Goal: Complete application form: Complete application form

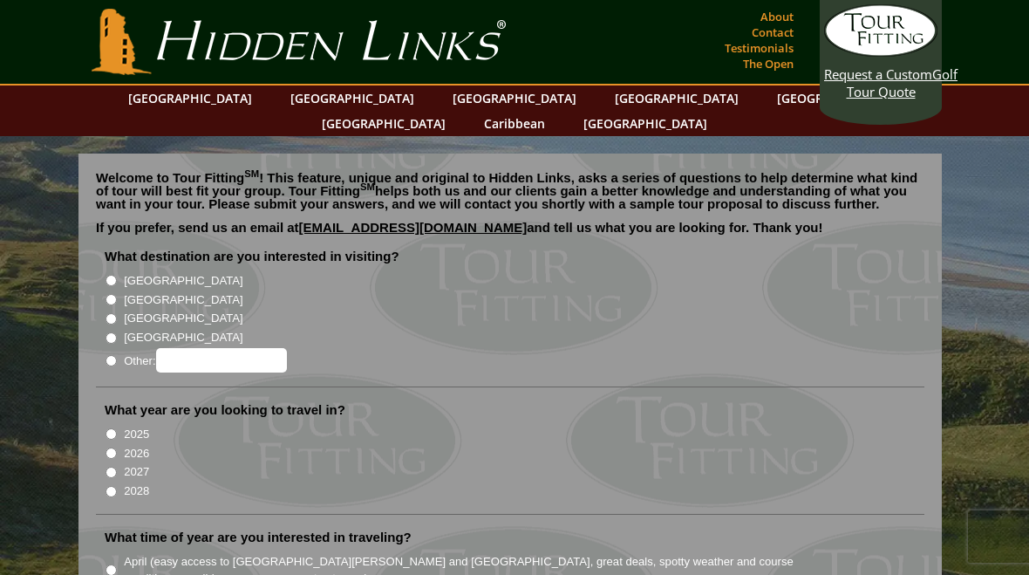
click at [108, 294] on input "[GEOGRAPHIC_DATA]" at bounding box center [110, 299] width 11 height 11
radio input "true"
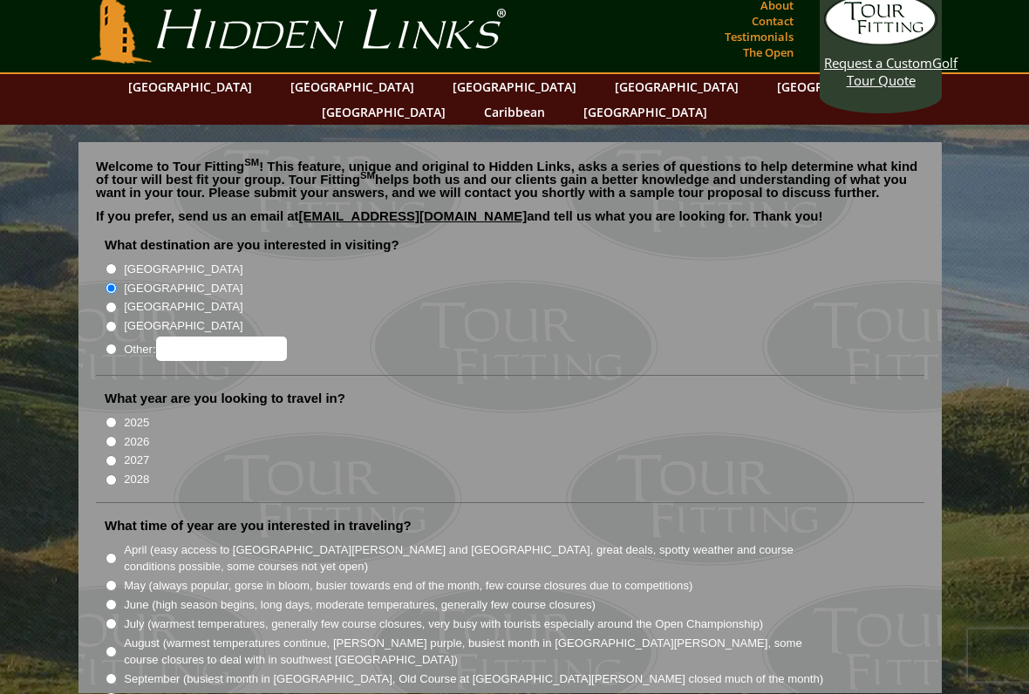
scroll to position [12, 0]
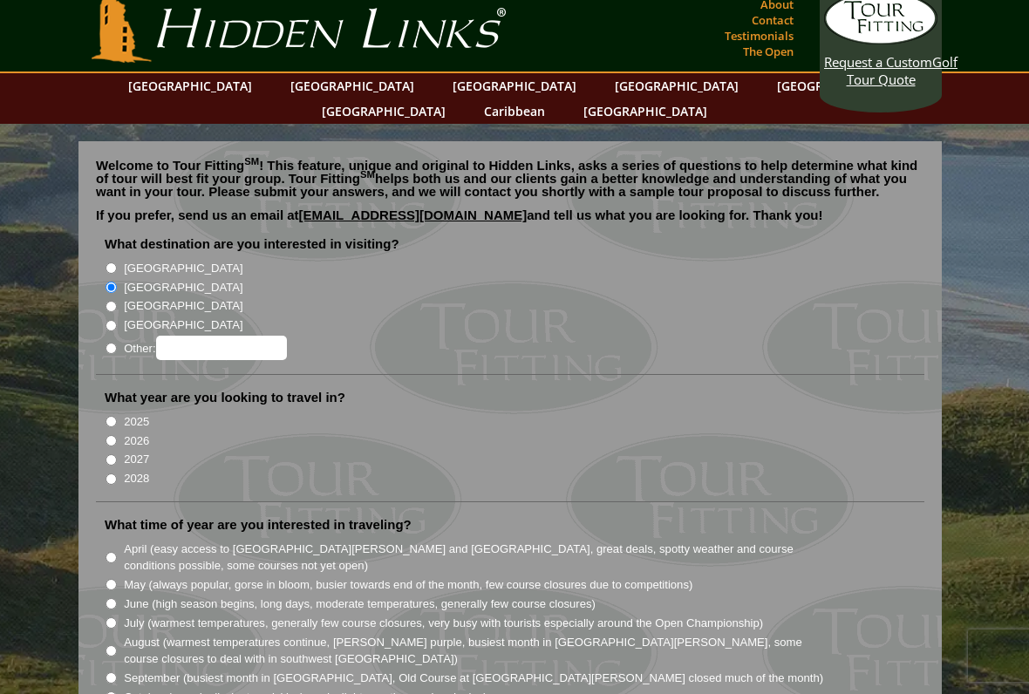
click at [107, 435] on input "2026" at bounding box center [110, 440] width 11 height 11
radio input "true"
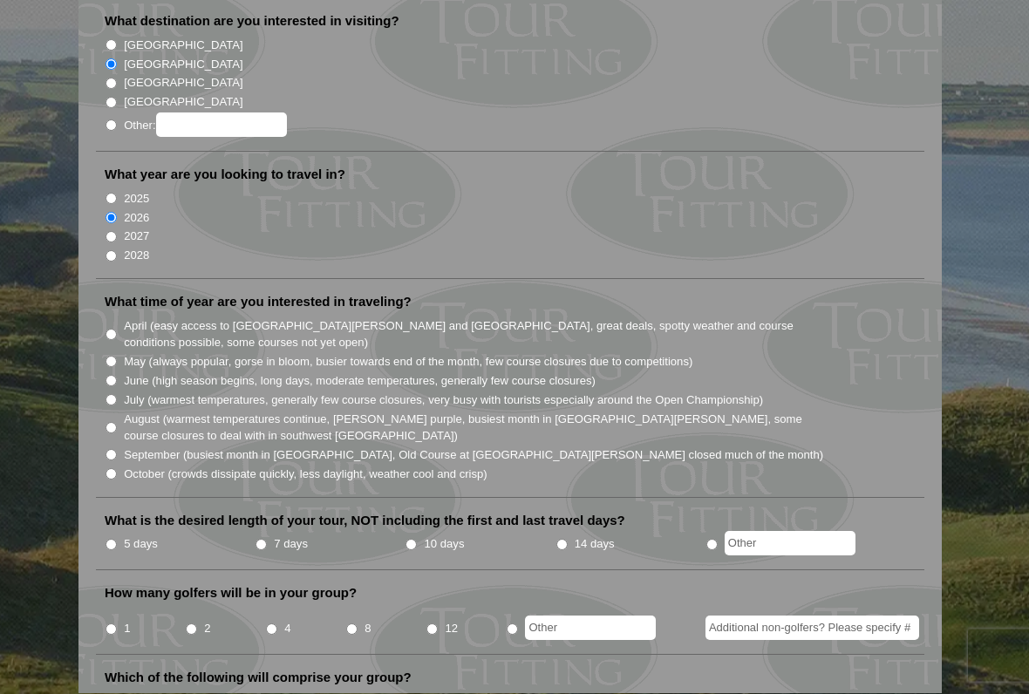
scroll to position [241, 0]
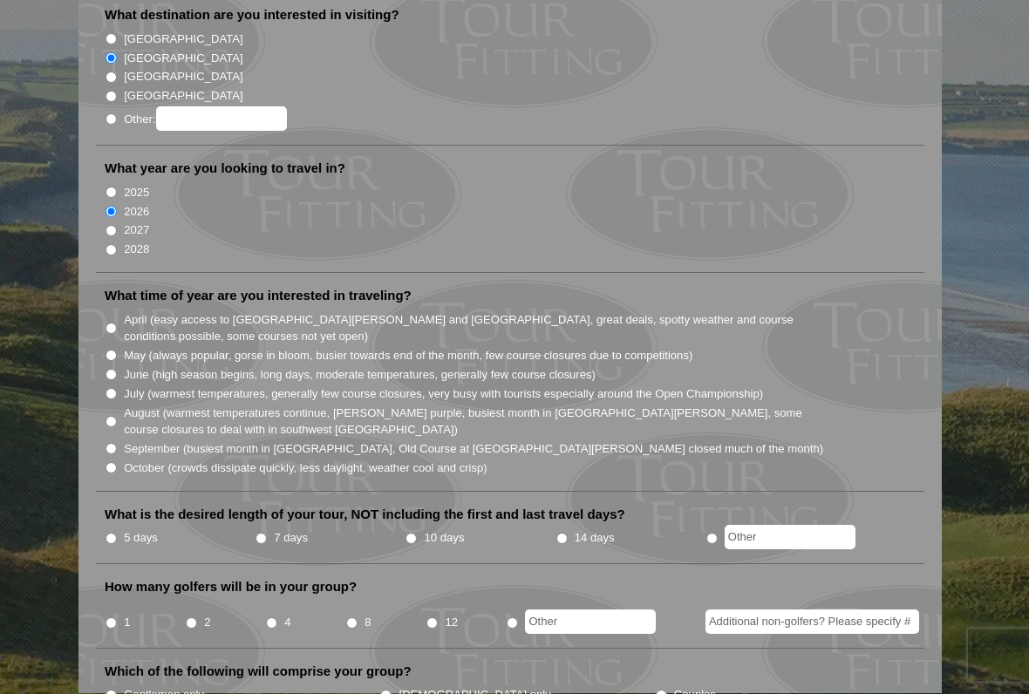
click at [268, 574] on input "4" at bounding box center [271, 623] width 11 height 11
radio input "true"
click at [417, 534] on input "10 days" at bounding box center [410, 539] width 11 height 11
radio input "true"
click at [110, 350] on input "May (always popular, gorse in bloom, busier towards end of the month, few cours…" at bounding box center [110, 355] width 11 height 11
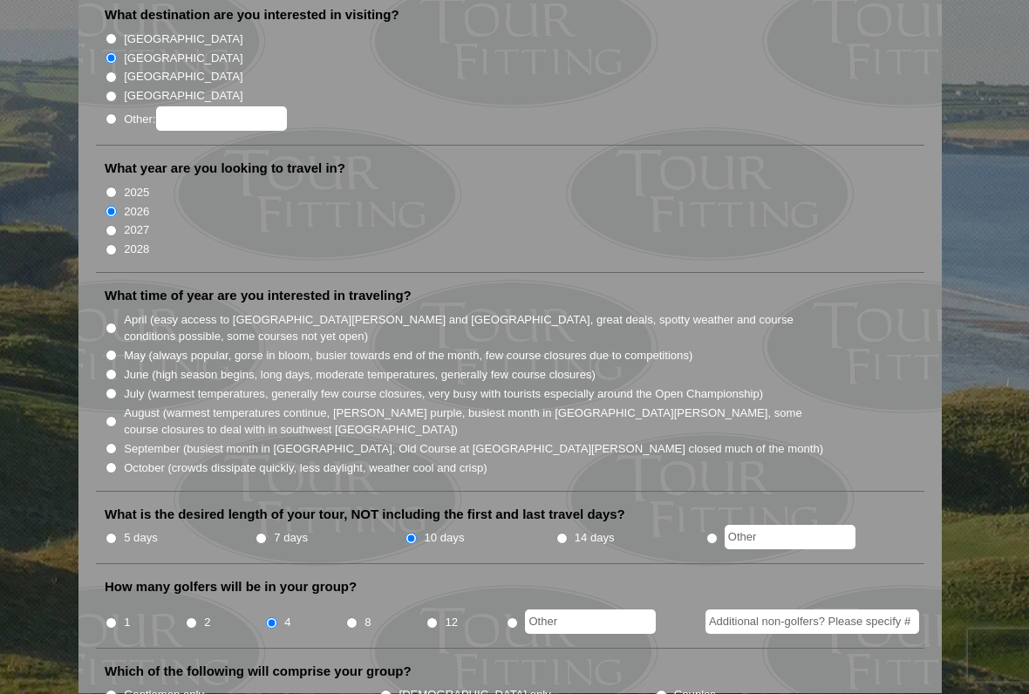
radio input "true"
click at [105, 370] on input "June (high season begins, long days, moderate temperatures, generally few cours…" at bounding box center [110, 375] width 11 height 11
radio input "true"
click at [99, 315] on li "What time of year are you interested in traveling? April (easy access to [GEOGR…" at bounding box center [510, 390] width 828 height 205
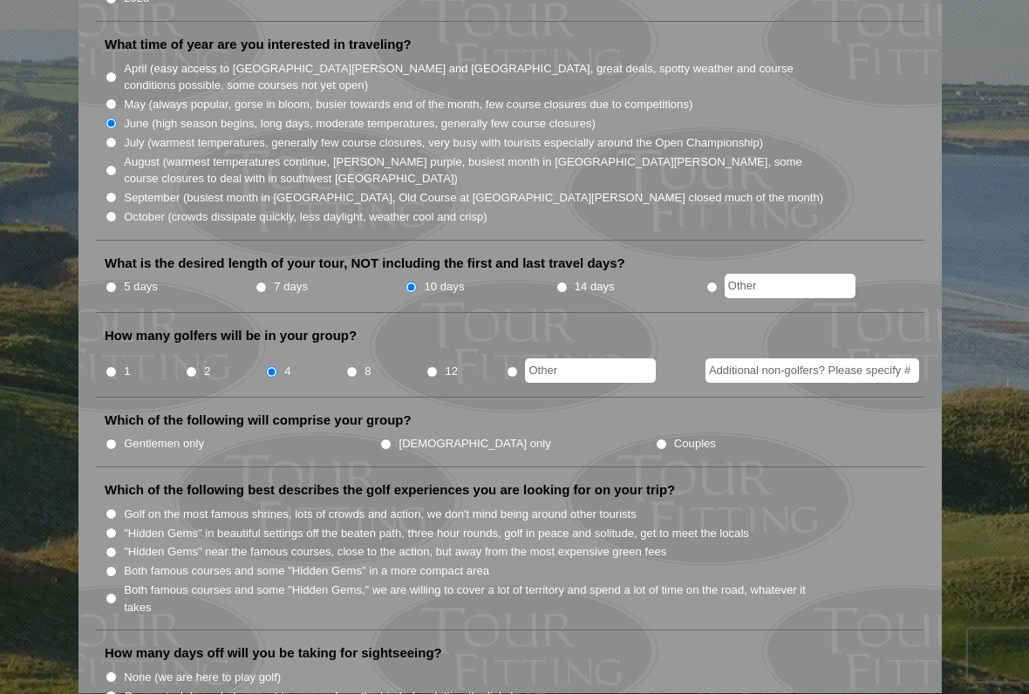
scroll to position [504, 0]
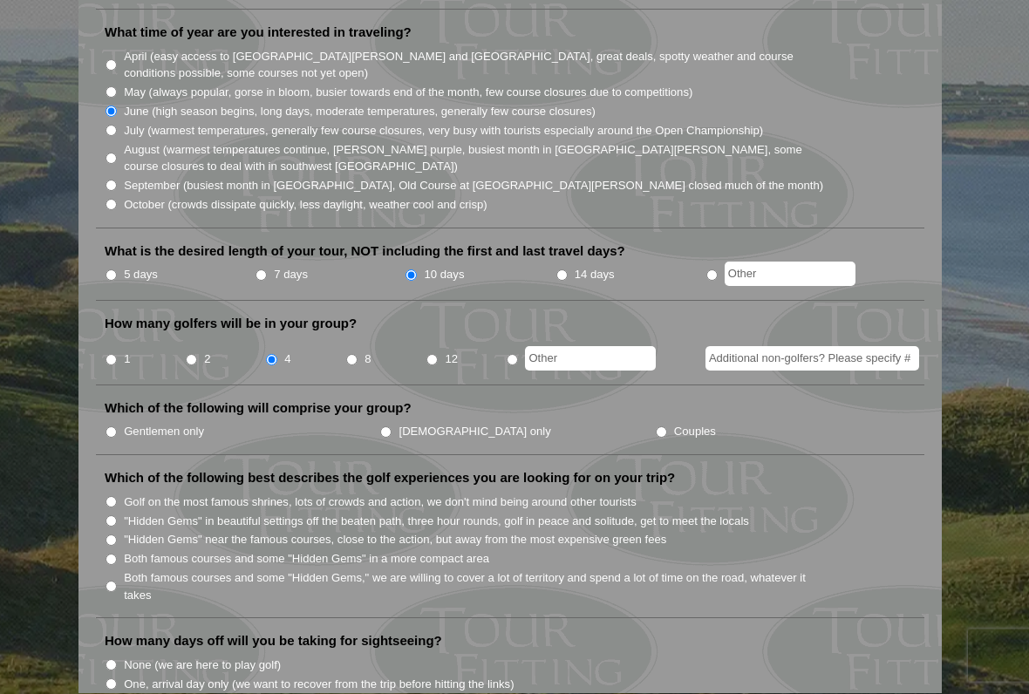
click at [853, 511] on li ""Hidden Gems" in beautiful settings off the beaten path, three hour rounds, gol…" at bounding box center [517, 520] width 825 height 19
click at [108, 427] on input "Gentlemen only" at bounding box center [110, 432] width 11 height 11
radio input "true"
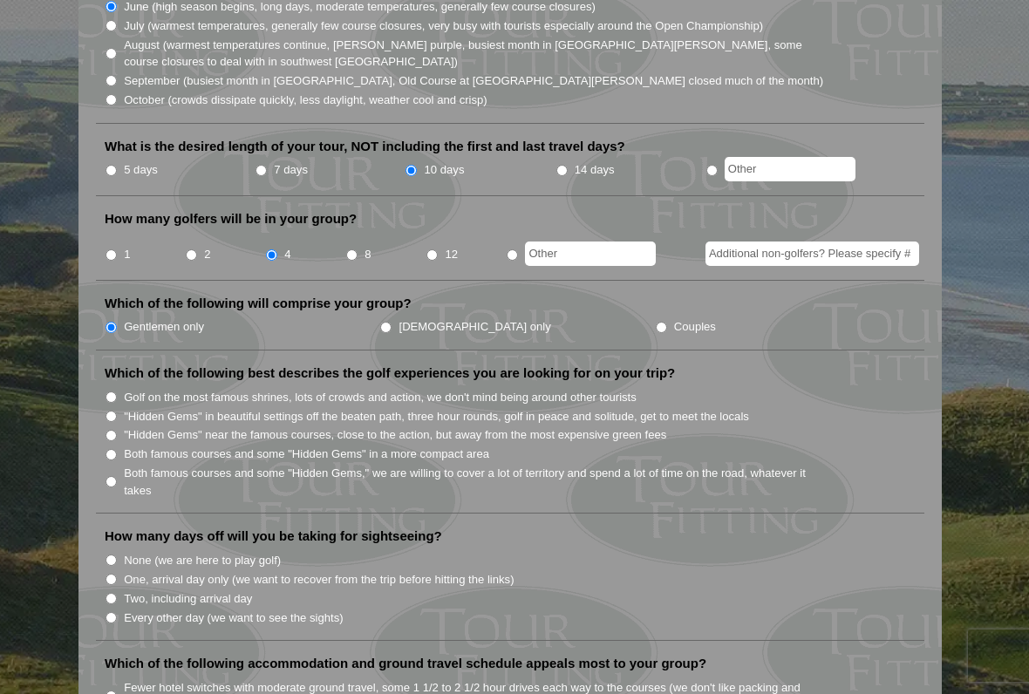
scroll to position [612, 0]
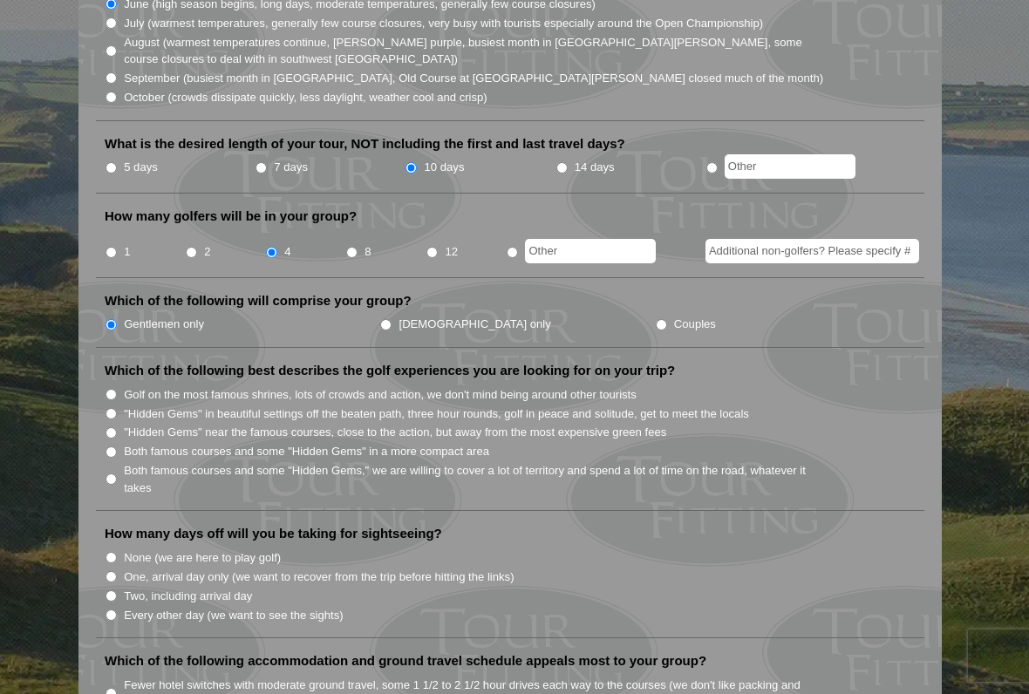
click at [99, 362] on li "Which of the following best describes the golf experiences you are looking for …" at bounding box center [510, 436] width 828 height 149
click at [102, 362] on li "Which of the following best describes the golf experiences you are looking for …" at bounding box center [510, 436] width 828 height 149
click at [112, 389] on input "Golf on the most famous shrines, lots of crowds and action, we don't mind being…" at bounding box center [110, 394] width 11 height 11
radio input "true"
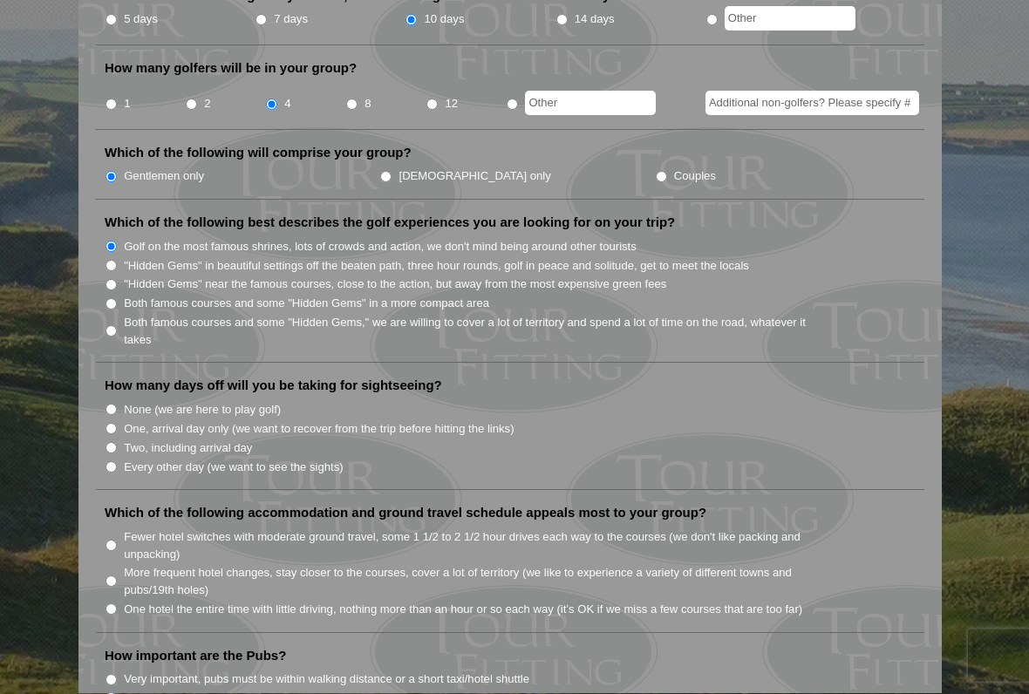
scroll to position [765, 0]
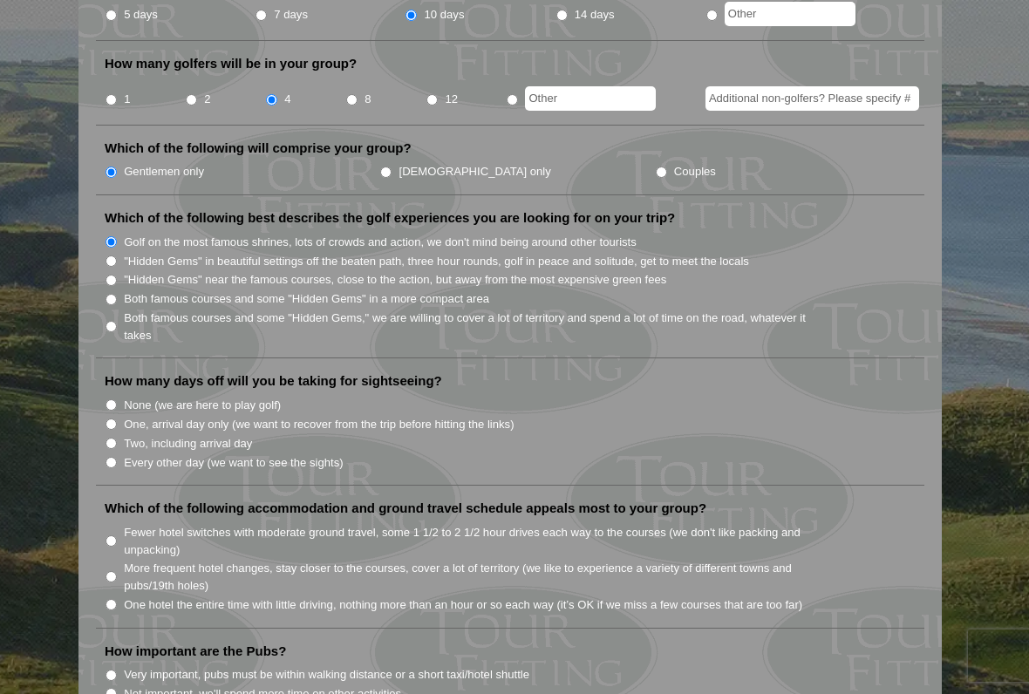
click at [109, 438] on input "Two, including arrival day" at bounding box center [110, 443] width 11 height 11
radio input "true"
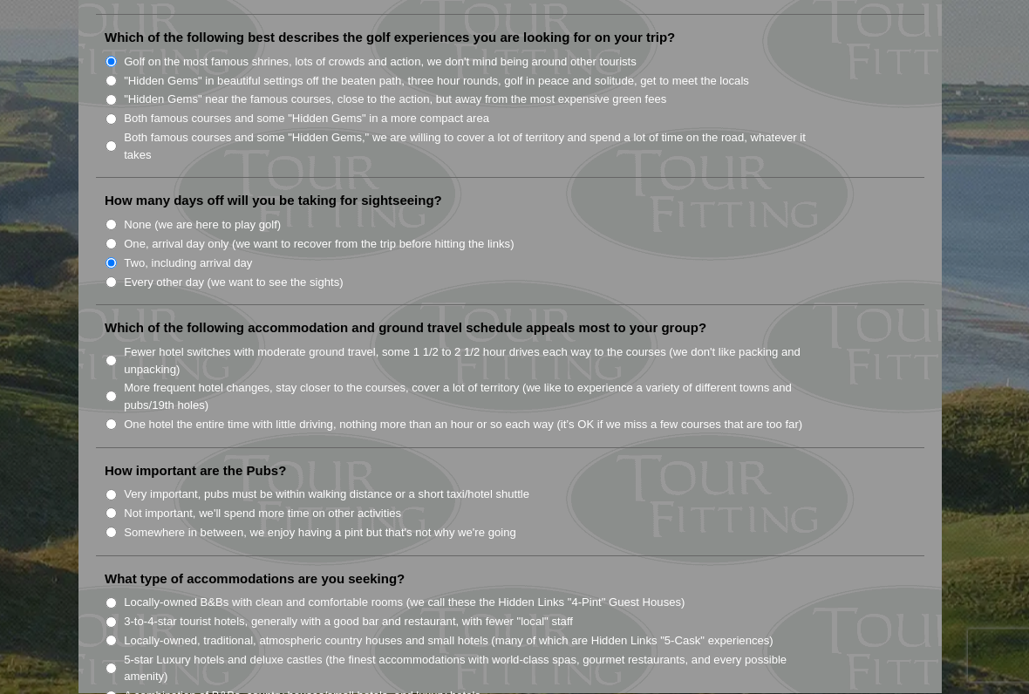
scroll to position [958, 0]
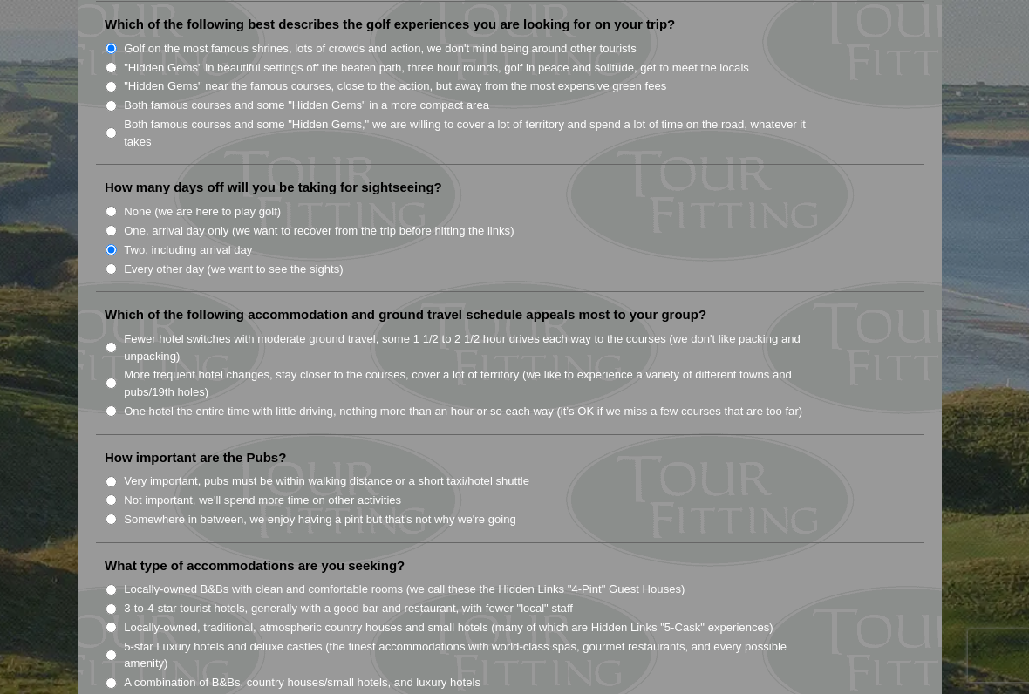
click at [112, 342] on input "Fewer hotel switches with moderate ground travel, some 1 1/2 to 2 1/2 hour driv…" at bounding box center [110, 347] width 11 height 11
radio input "true"
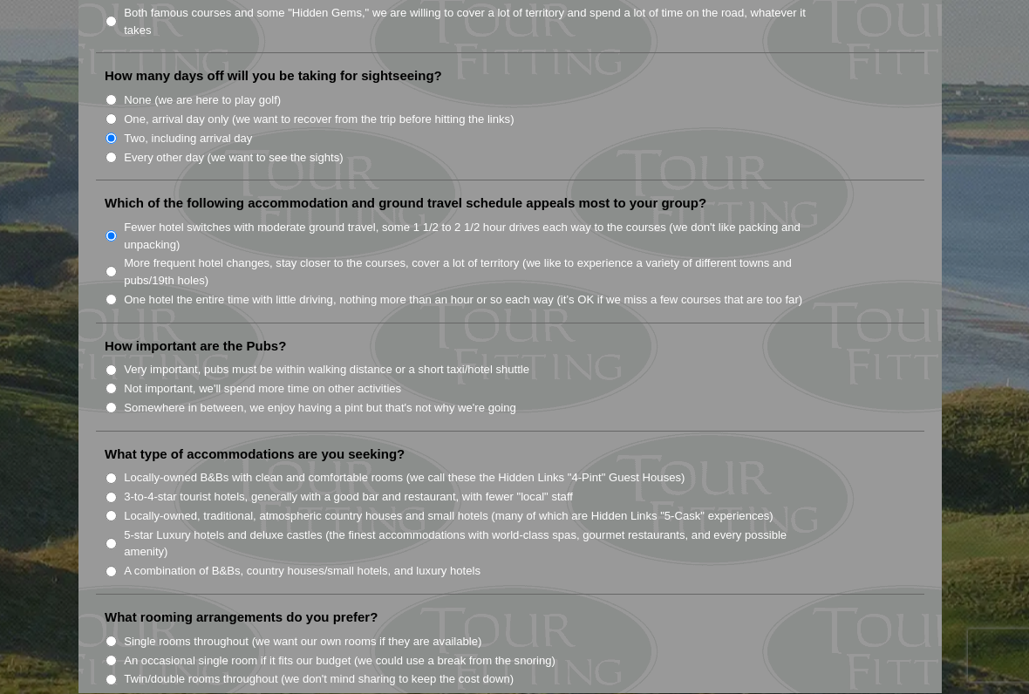
scroll to position [1076, 0]
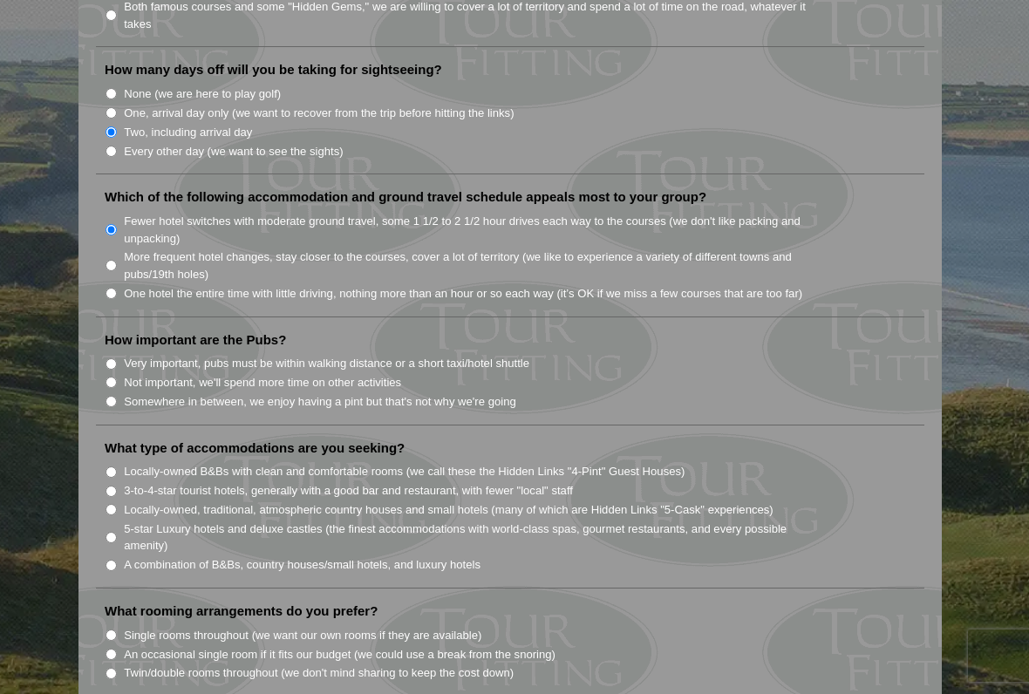
click at [110, 396] on input "Somewhere in between, we enjoy having a pint but that's not why we're going" at bounding box center [110, 401] width 11 height 11
radio input "true"
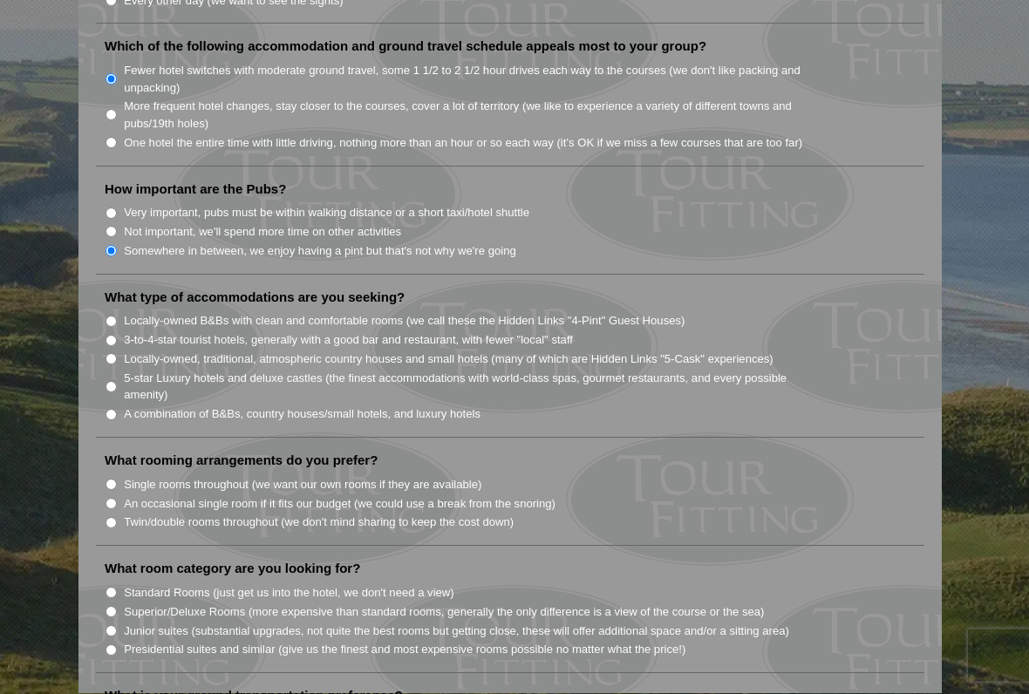
scroll to position [1231, 0]
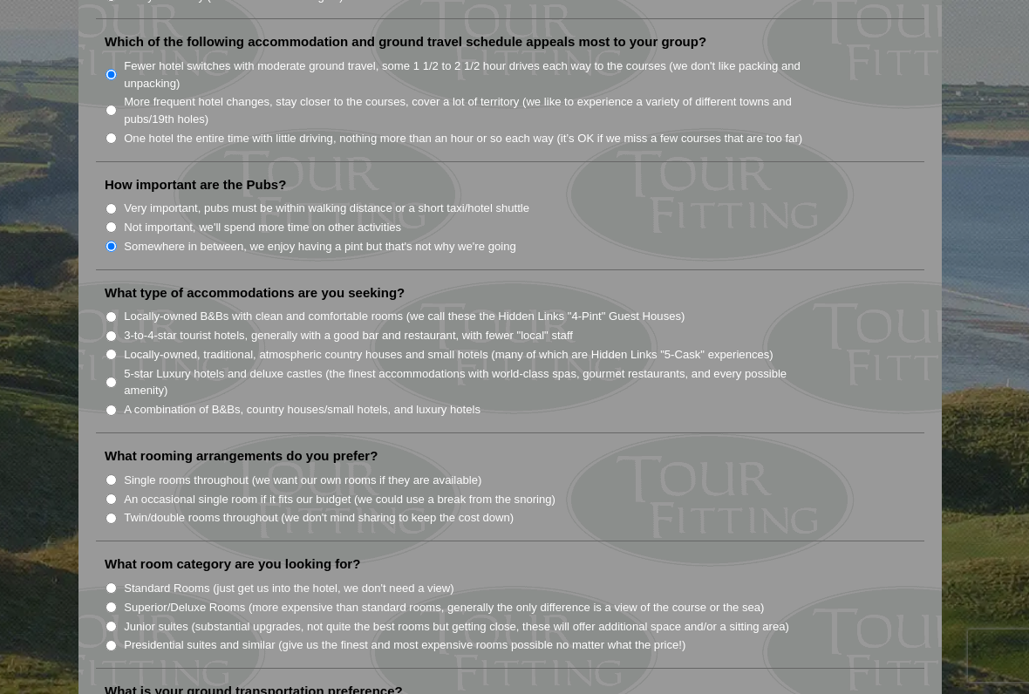
click at [104, 447] on li "What rooming arrangements do you prefer? Single rooms throughout (we want our o…" at bounding box center [510, 494] width 828 height 94
click at [100, 447] on li "What rooming arrangements do you prefer? Single rooms throughout (we want our o…" at bounding box center [510, 494] width 828 height 94
click at [117, 474] on input "Single rooms throughout (we want our own rooms if they are available)" at bounding box center [110, 479] width 11 height 11
radio input "true"
click at [110, 405] on input "A combination of B&Bs, country houses/small hotels, and luxury hotels" at bounding box center [110, 410] width 11 height 11
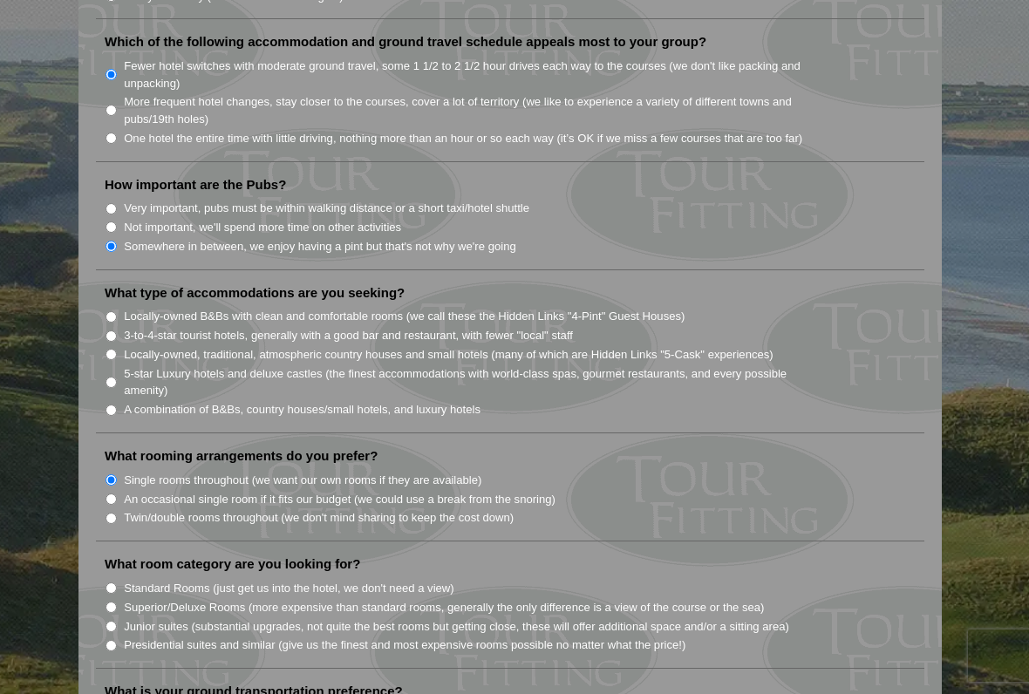
radio input "true"
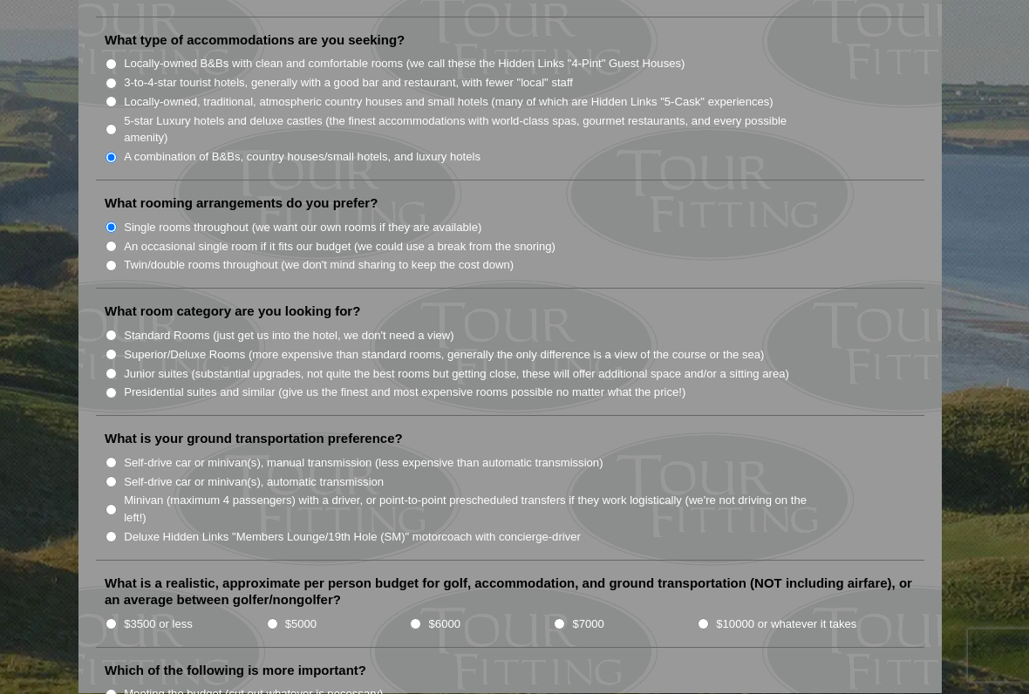
scroll to position [1487, 0]
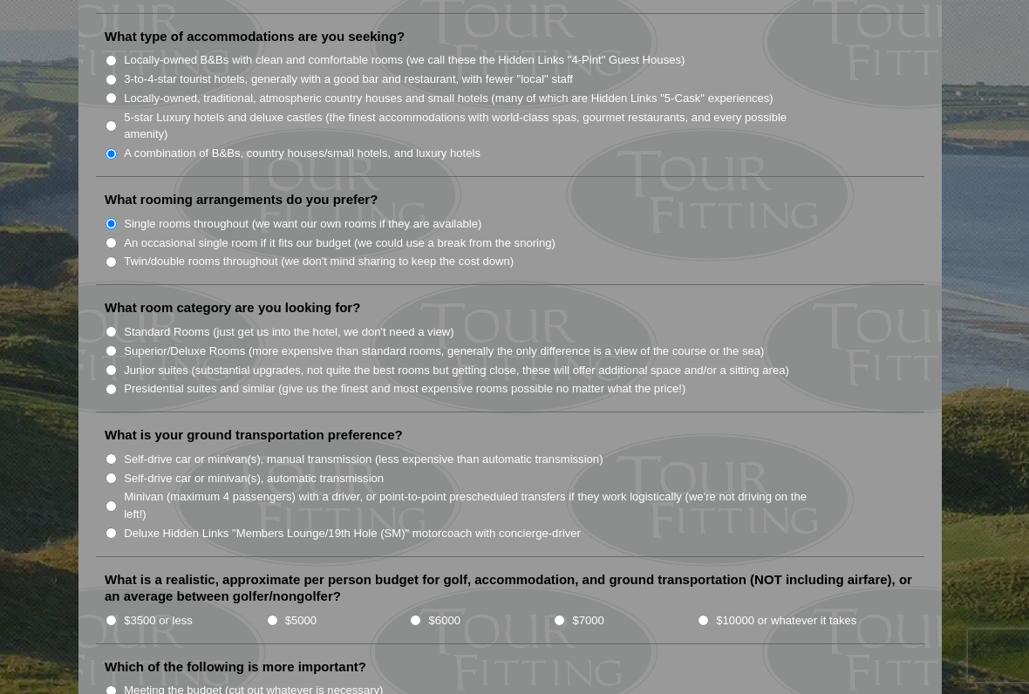
click at [97, 299] on li "What room category are you looking for? Standard Rooms (just get us into the ho…" at bounding box center [510, 355] width 828 height 113
click at [109, 345] on input "Superior/Deluxe Rooms (more expensive than standard rooms, generally the only d…" at bounding box center [110, 350] width 11 height 11
radio input "true"
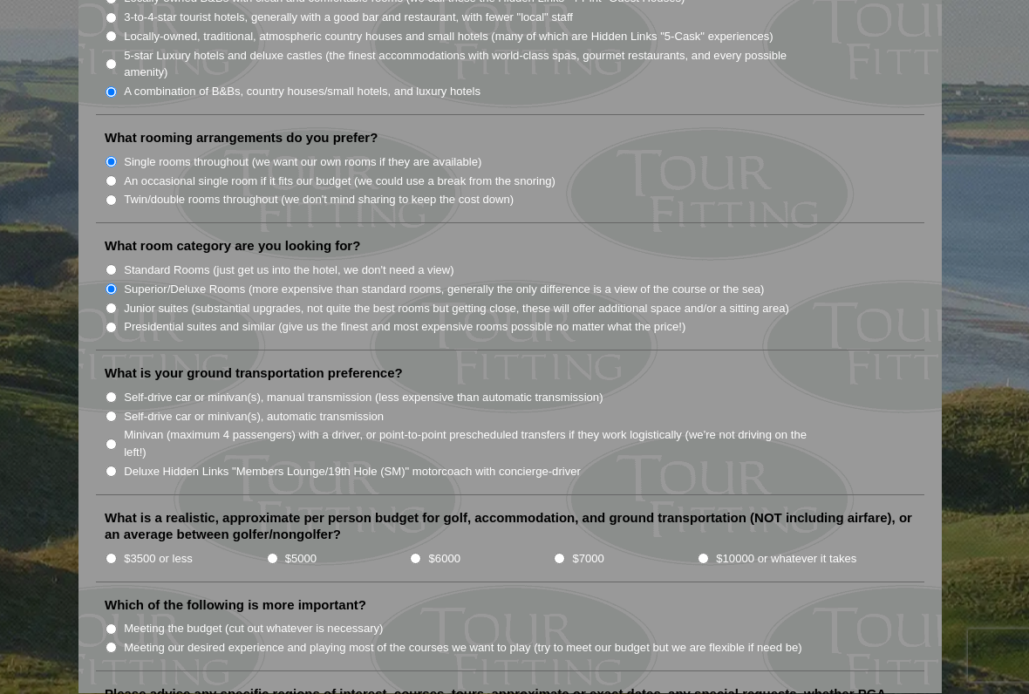
scroll to position [1584, 0]
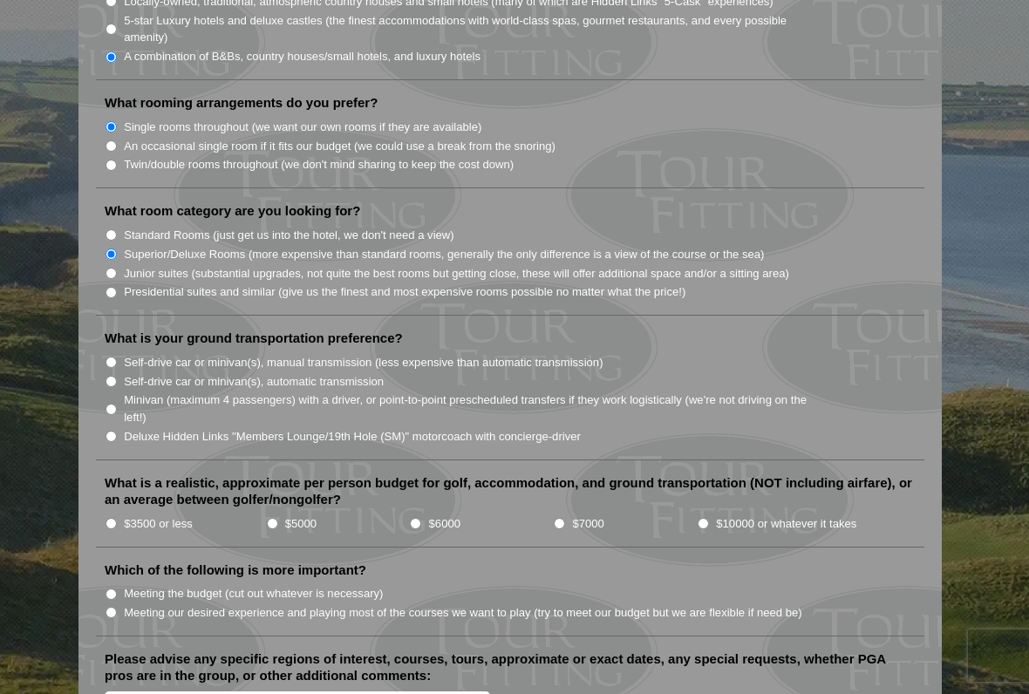
click at [122, 371] on li "Self-drive car or minivan(s), automatic transmission" at bounding box center [517, 380] width 825 height 19
click at [99, 330] on li "What is your ground transportation preference? Self-drive car or minivan(s), ma…" at bounding box center [510, 395] width 828 height 131
click at [133, 373] on label "Self-drive car or minivan(s), automatic transmission" at bounding box center [254, 381] width 260 height 17
click at [117, 376] on input "Self-drive car or minivan(s), automatic transmission" at bounding box center [110, 381] width 11 height 11
radio input "true"
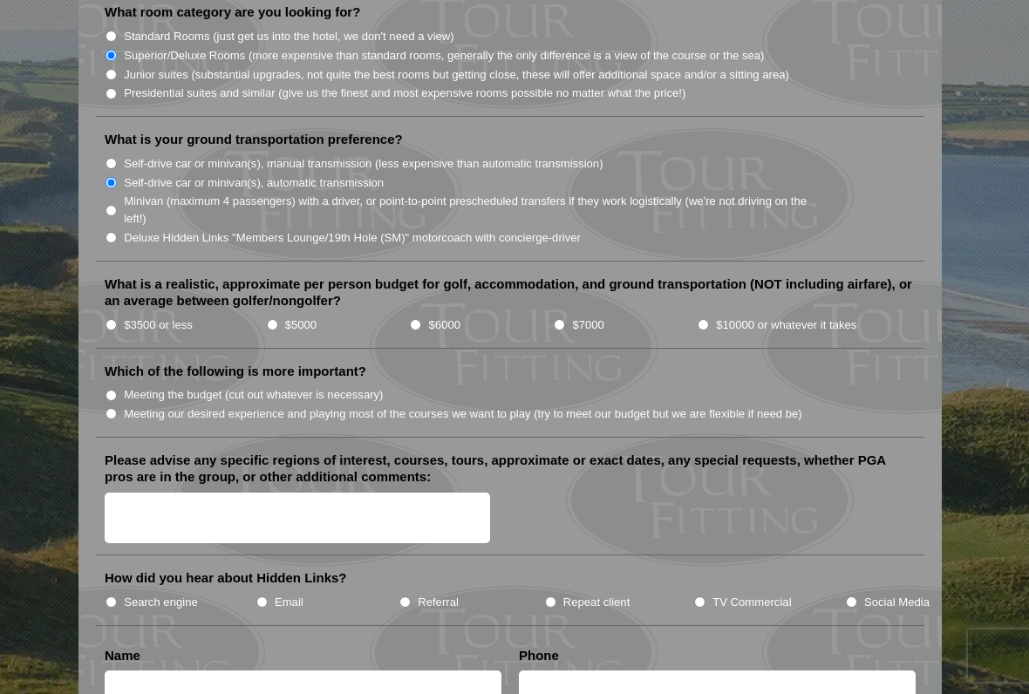
scroll to position [1807, 0]
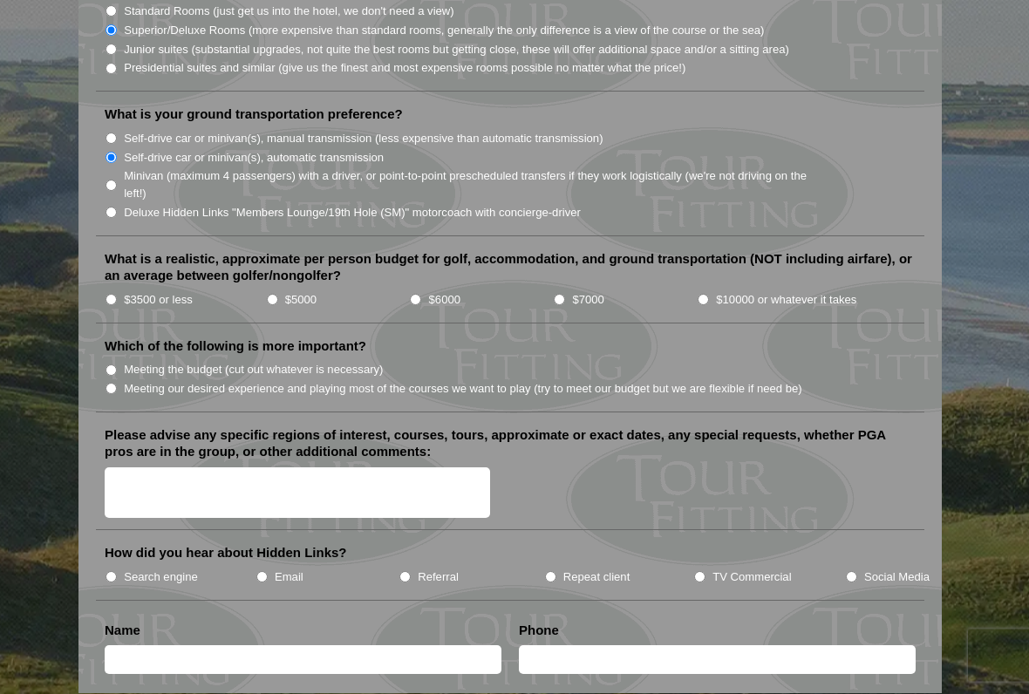
click at [99, 338] on li "Which of the following is more important? Meeting the budget (cut out whatever …" at bounding box center [510, 375] width 828 height 75
click at [96, 338] on li "Which of the following is more important? Meeting the budget (cut out whatever …" at bounding box center [510, 375] width 828 height 75
click at [123, 379] on li "Meeting our desired experience and playing most of the courses we want to play …" at bounding box center [517, 388] width 825 height 19
click at [110, 384] on input "Meeting our desired experience and playing most of the courses we want to play …" at bounding box center [110, 389] width 11 height 11
radio input "true"
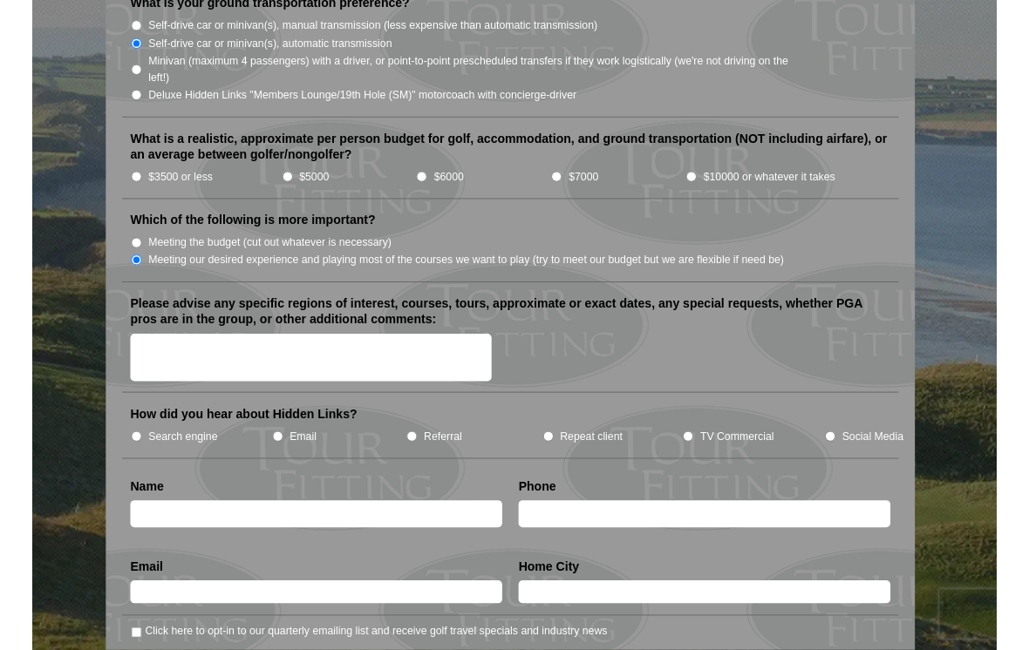
scroll to position [1921, 0]
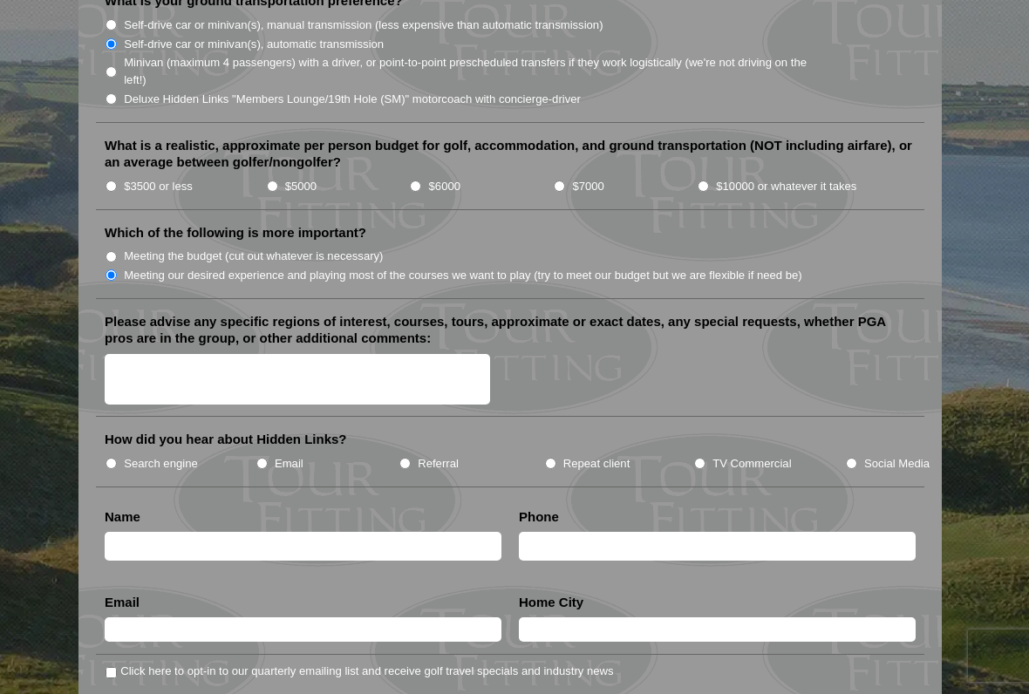
click at [149, 354] on textarea "Please advise any specific regions of interest, courses, tours, approximate or …" at bounding box center [297, 379] width 385 height 51
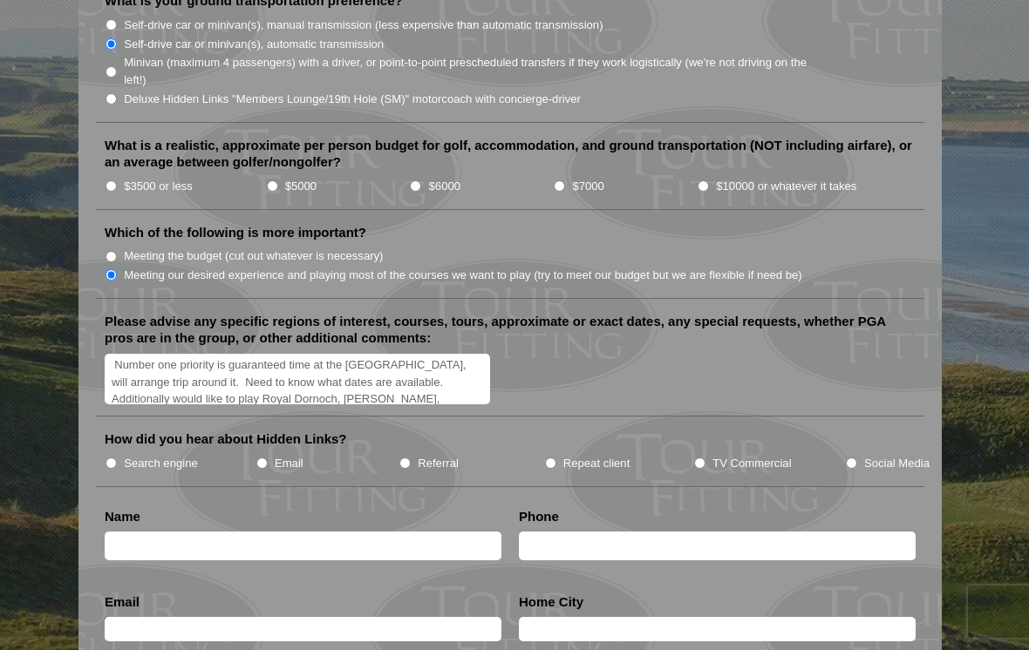
scroll to position [26, 0]
type textarea "Number one priority is guaranteed time at the [GEOGRAPHIC_DATA], will arrange t…"
click at [121, 453] on li "Search engine" at bounding box center [180, 462] width 151 height 19
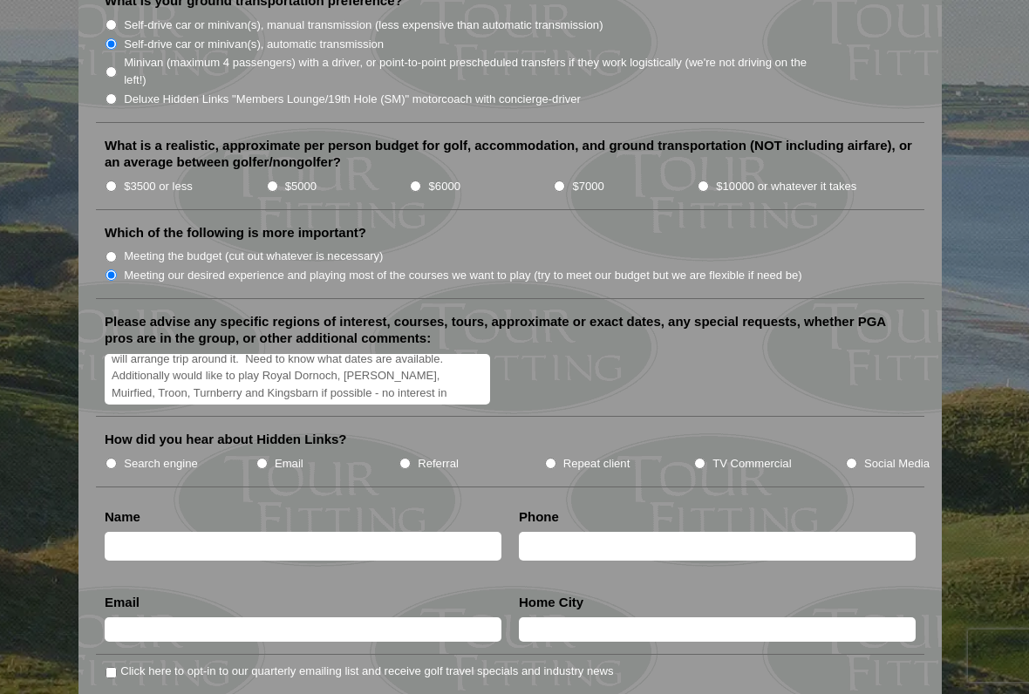
click at [113, 458] on input "Search engine" at bounding box center [110, 463] width 11 height 11
radio input "true"
click at [206, 532] on input "text" at bounding box center [303, 546] width 397 height 29
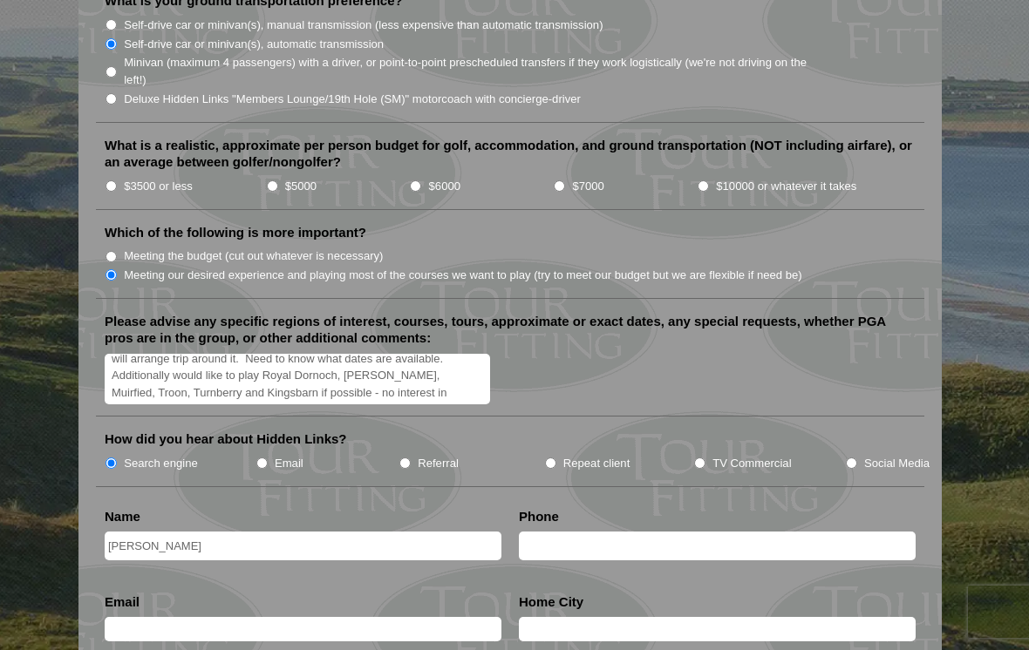
type input "[PERSON_NAME]"
type input "[PHONE_NUMBER]"
click at [342, 574] on input "text" at bounding box center [303, 629] width 397 height 24
type input "[EMAIL_ADDRESS]"
click at [616, 574] on input "text" at bounding box center [717, 629] width 397 height 24
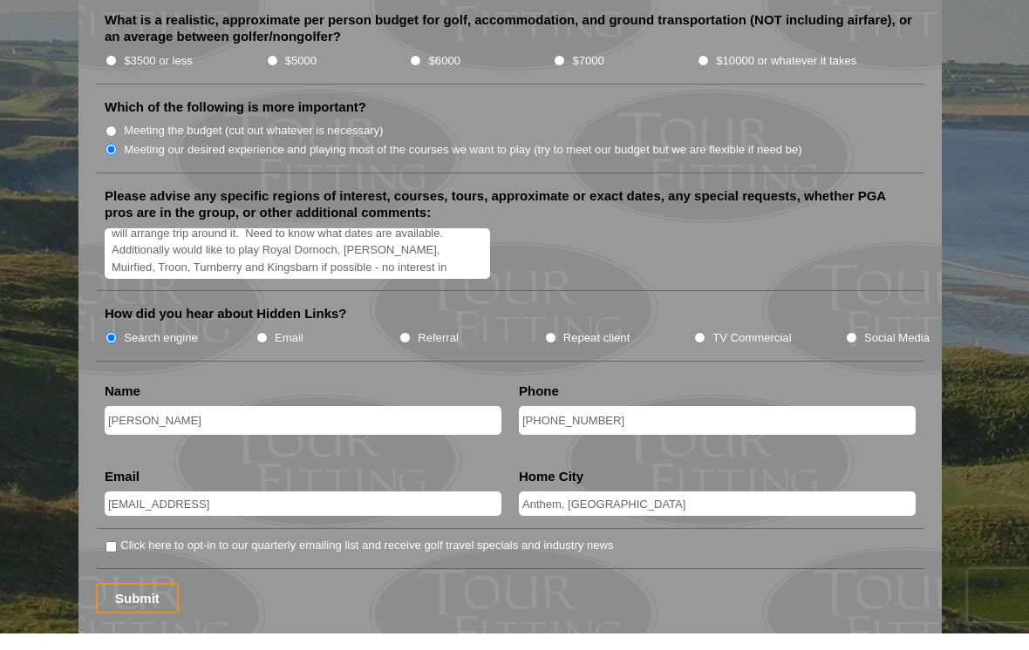
scroll to position [2037, 0]
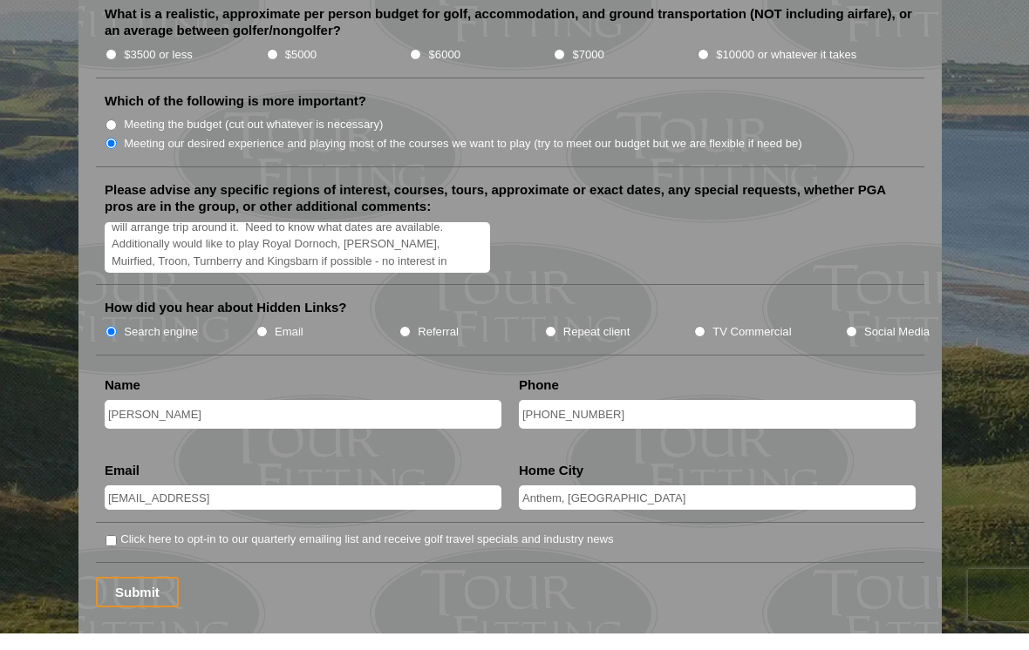
type input "Anthem, [GEOGRAPHIC_DATA]"
click at [128, 574] on input "Submit" at bounding box center [137, 609] width 83 height 31
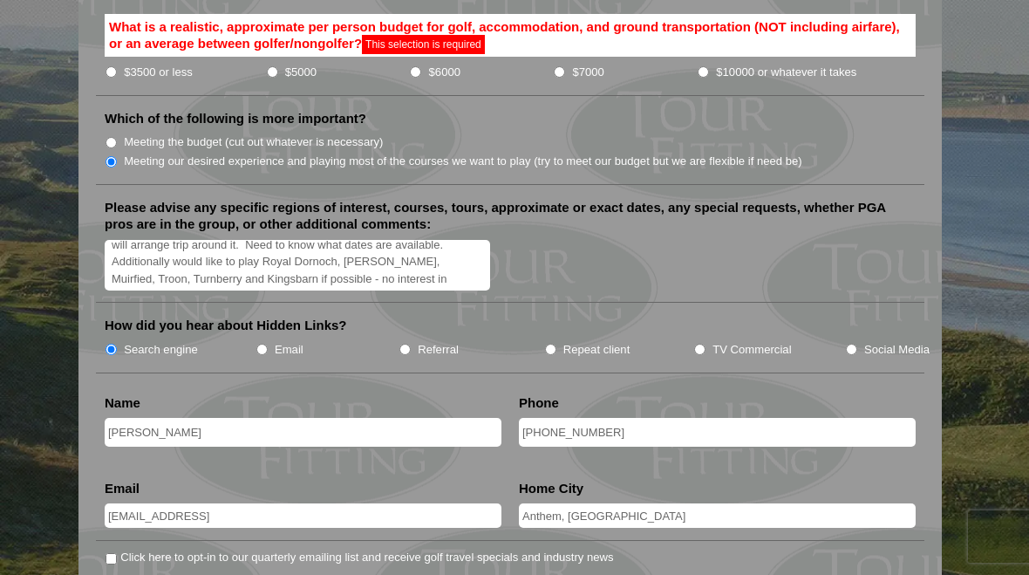
scroll to position [2043, 0]
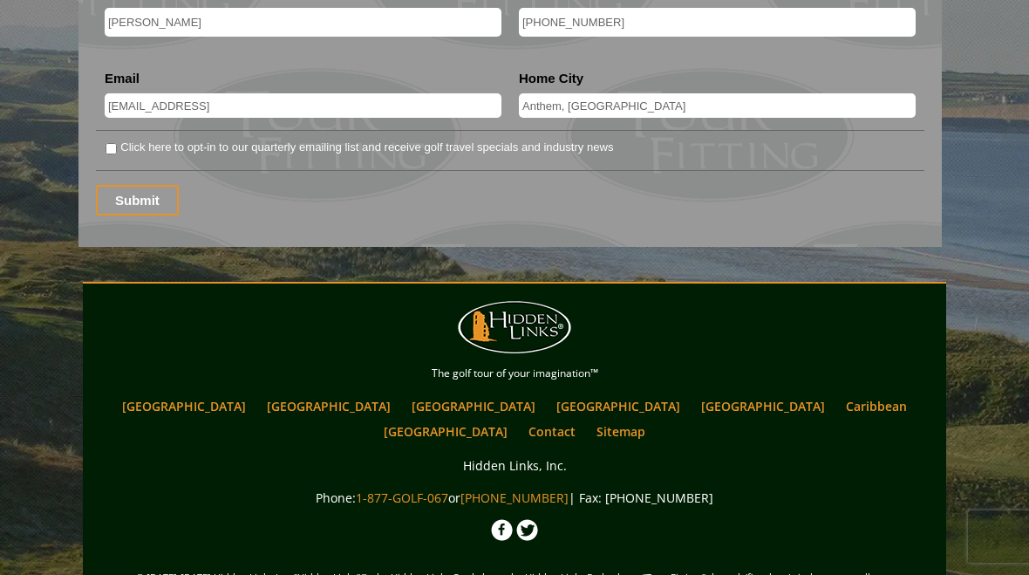
scroll to position [2469, 0]
